Goal: Find specific page/section: Find specific page/section

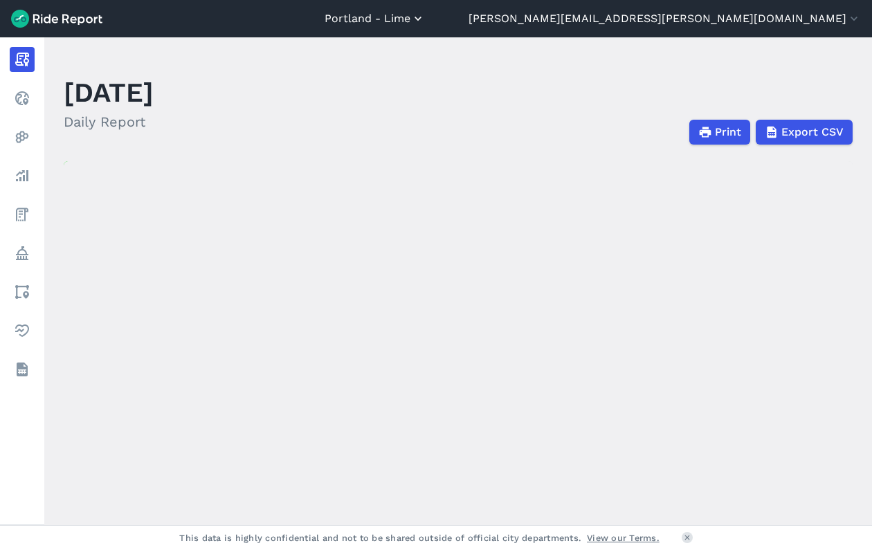
click at [425, 15] on button "Portland - Lime" at bounding box center [375, 18] width 100 height 17
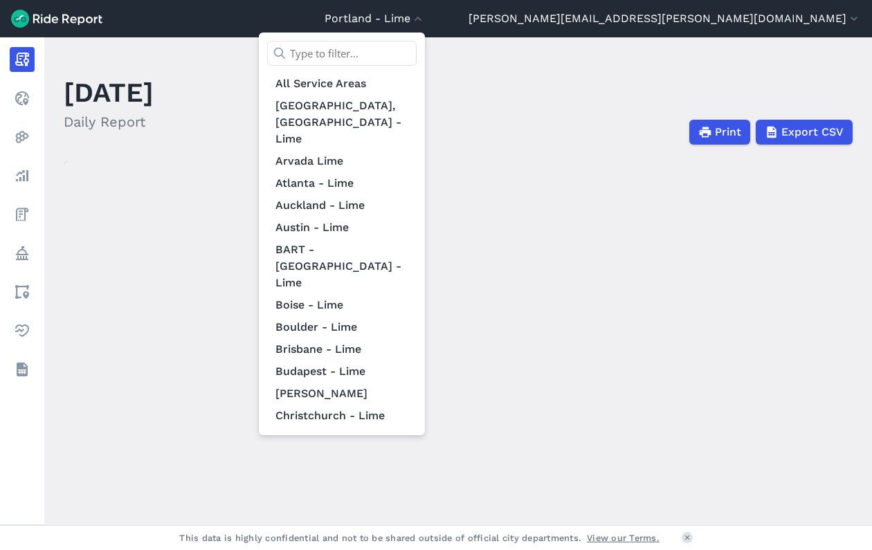
click at [417, 60] on input "text" at bounding box center [342, 53] width 150 height 25
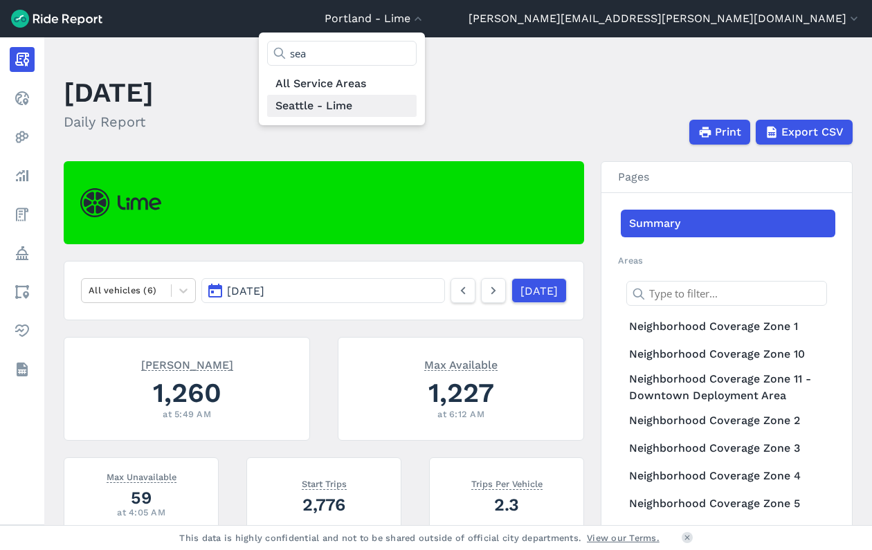
type input "sea"
click at [417, 105] on link "Seattle - Lime" at bounding box center [342, 106] width 150 height 22
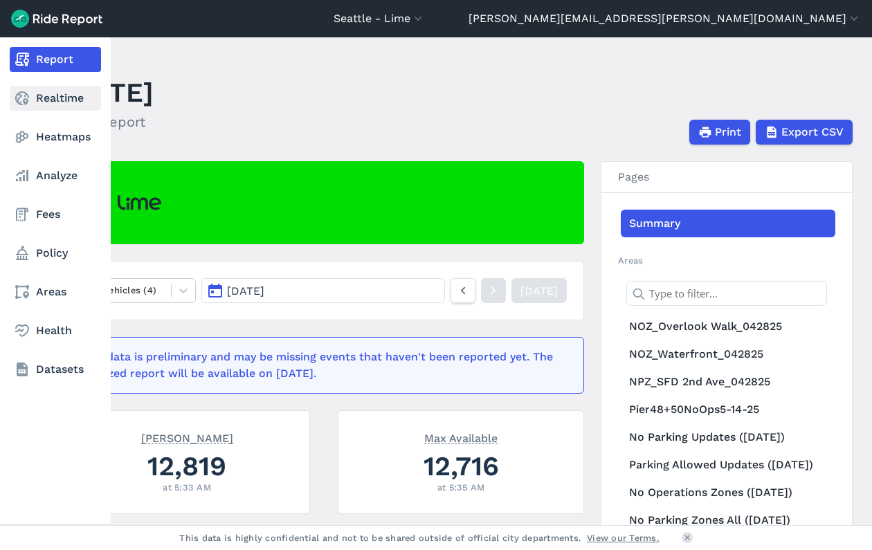
click at [48, 101] on link "Realtime" at bounding box center [55, 98] width 91 height 25
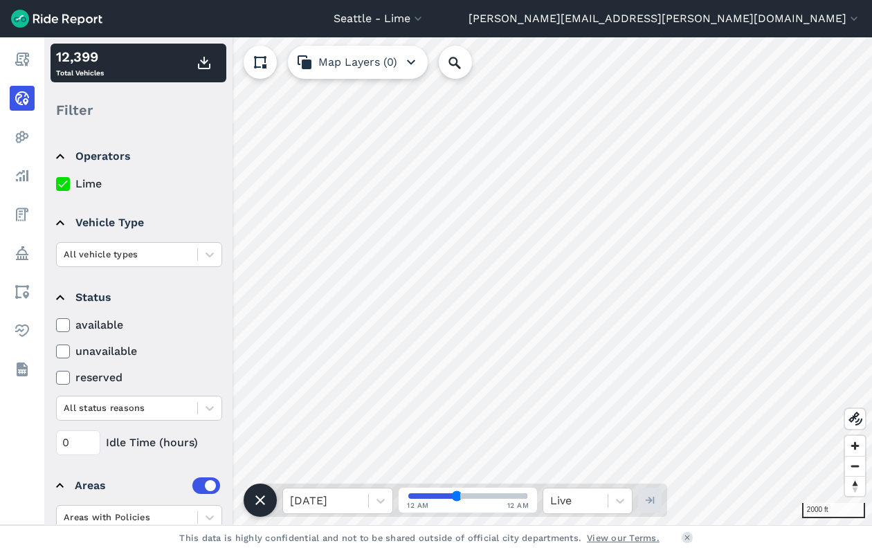
click at [450, 550] on html "[GEOGRAPHIC_DATA] - [GEOGRAPHIC_DATA] All Service Areas [GEOGRAPHIC_DATA], [GEO…" at bounding box center [436, 275] width 872 height 550
click at [378, 66] on button "Map Layers (0)" at bounding box center [358, 62] width 140 height 33
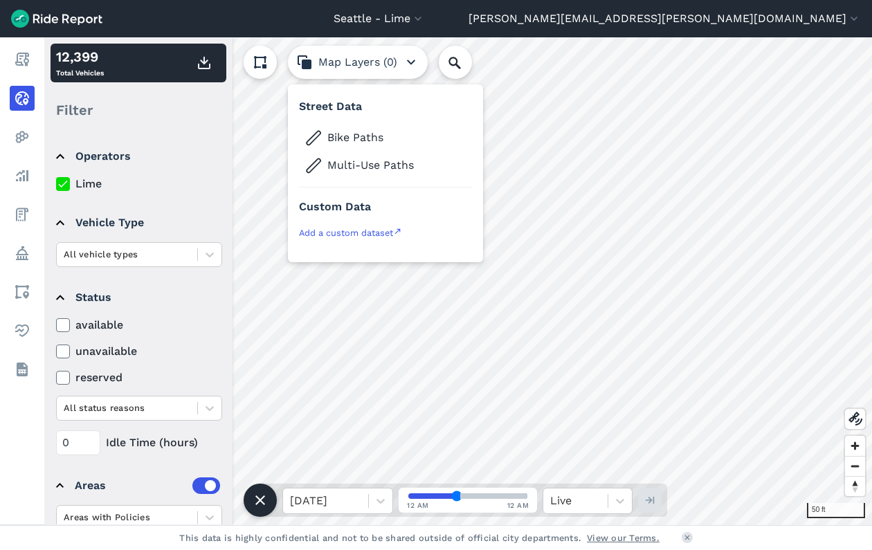
click at [378, 66] on button "Map Layers (0)" at bounding box center [358, 62] width 140 height 33
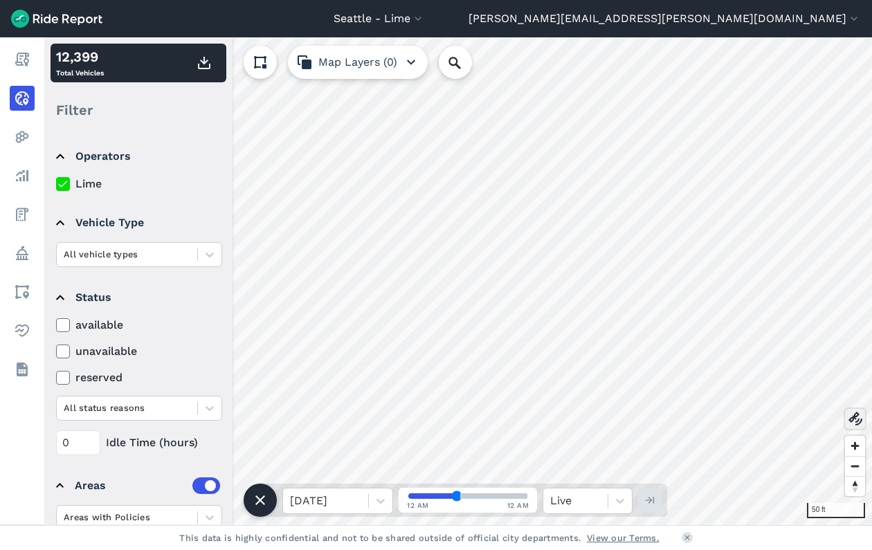
click at [856, 424] on use at bounding box center [856, 419] width 14 height 14
click at [586, 32] on div "[GEOGRAPHIC_DATA] - [GEOGRAPHIC_DATA] All Service Areas [GEOGRAPHIC_DATA], [GEO…" at bounding box center [436, 275] width 872 height 550
